Goal: Find specific page/section: Find specific page/section

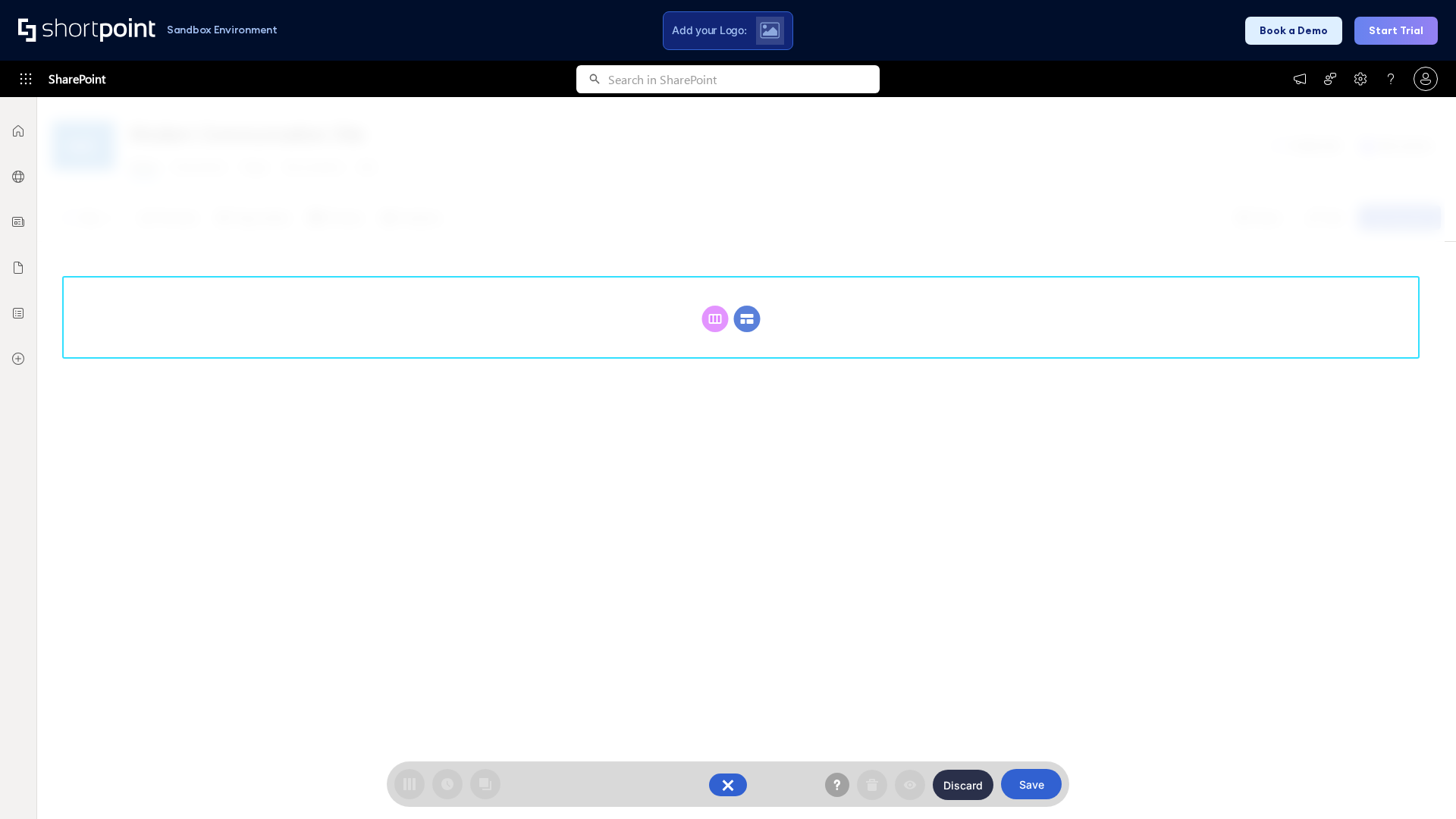
click at [747, 319] on circle at bounding box center [748, 319] width 26 height 26
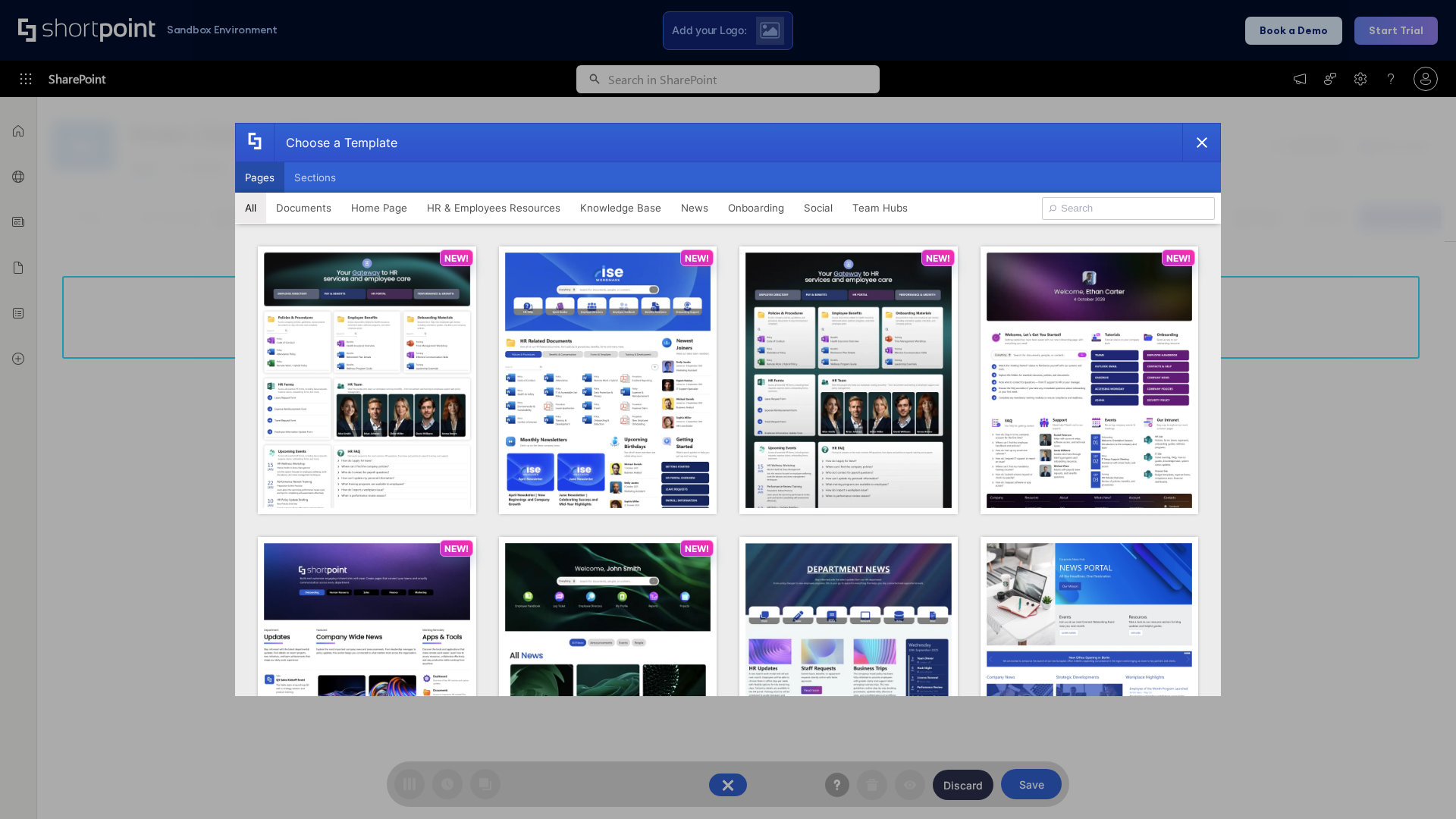
click at [259, 177] on button "Pages" at bounding box center [260, 177] width 50 height 30
type input "Intranet Layout 5"
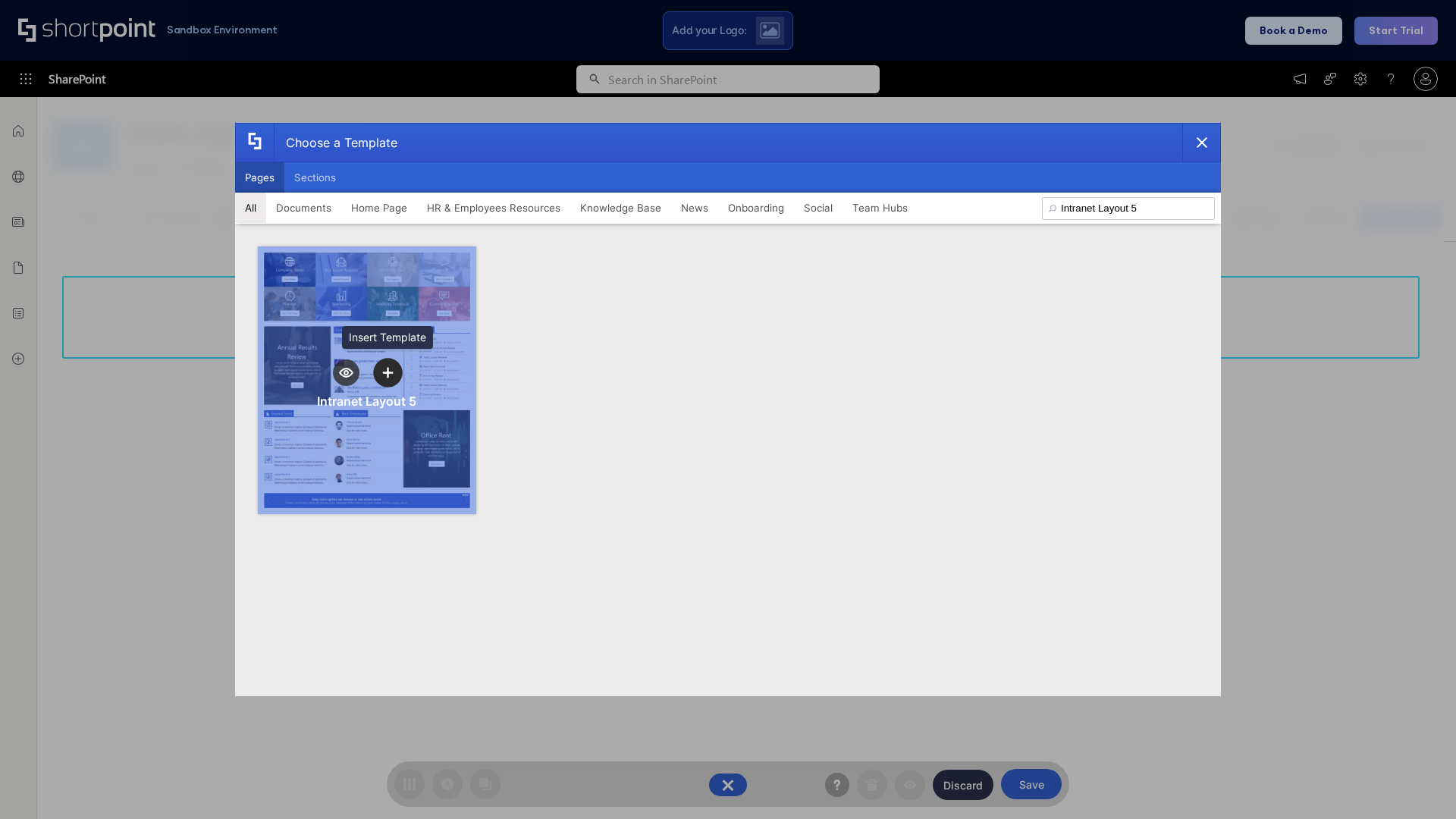
click at [387, 372] on icon "template selector" at bounding box center [387, 372] width 10 height 10
